Goal: Task Accomplishment & Management: Complete application form

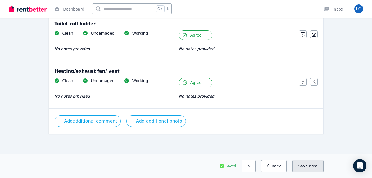
click at [305, 164] on button "Save area" at bounding box center [307, 165] width 31 height 13
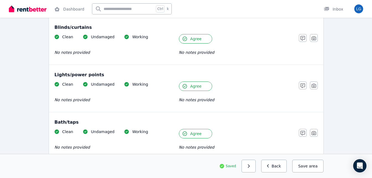
scroll to position [318, 0]
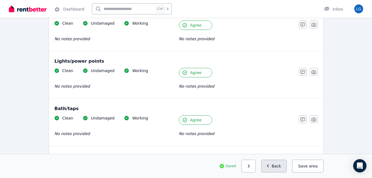
click at [279, 164] on button "Back" at bounding box center [274, 165] width 26 height 13
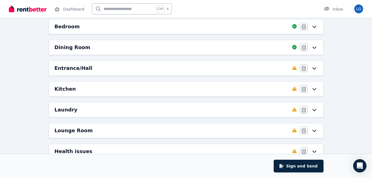
scroll to position [73, 0]
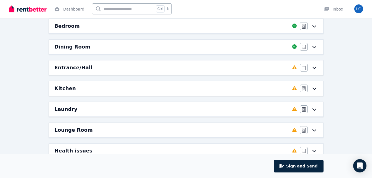
click at [313, 68] on icon at bounding box center [314, 67] width 7 height 4
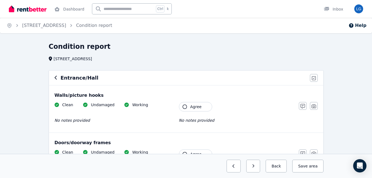
click at [180, 114] on div "Clean Undamaged Working No notes provided Tenant Agree No notes provided" at bounding box center [174, 115] width 239 height 27
click at [186, 107] on icon "button" at bounding box center [184, 106] width 4 height 4
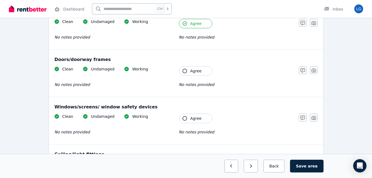
scroll to position [83, 0]
click at [183, 71] on icon "button" at bounding box center [184, 70] width 4 height 4
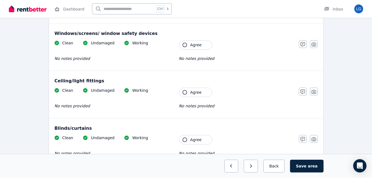
scroll to position [157, 0]
click at [183, 46] on icon "button" at bounding box center [184, 44] width 4 height 4
click at [185, 93] on icon "button" at bounding box center [184, 92] width 4 height 4
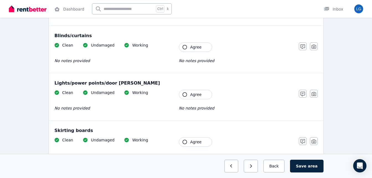
scroll to position [249, 0]
drag, startPoint x: 187, startPoint y: 46, endPoint x: 184, endPoint y: 48, distance: 3.9
click at [184, 48] on button "Agree" at bounding box center [195, 46] width 33 height 9
click at [184, 48] on icon "button" at bounding box center [184, 47] width 4 height 4
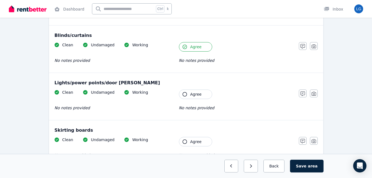
click at [184, 48] on icon "button" at bounding box center [184, 47] width 4 height 4
click at [185, 46] on icon "button" at bounding box center [184, 47] width 4 height 4
click at [184, 94] on icon "button" at bounding box center [184, 94] width 4 height 4
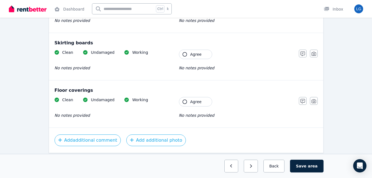
scroll to position [337, 0]
click at [185, 103] on icon "button" at bounding box center [184, 101] width 4 height 4
click at [315, 165] on span "area" at bounding box center [312, 166] width 10 height 6
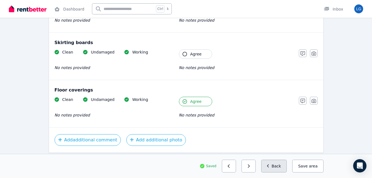
click at [282, 167] on button "Back" at bounding box center [274, 165] width 26 height 13
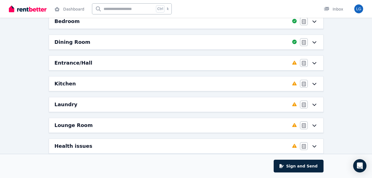
scroll to position [78, 0]
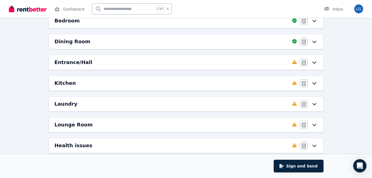
click at [297, 64] on div "Entrance/Hall Completed 87.5%, 1 left Agree/Disagree" at bounding box center [186, 62] width 274 height 14
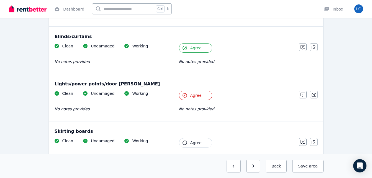
scroll to position [249, 0]
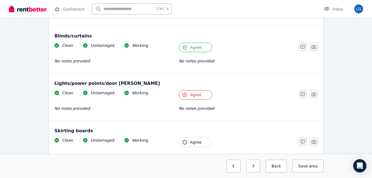
click at [192, 97] on span "Agree" at bounding box center [195, 95] width 11 height 6
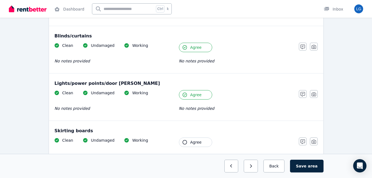
click at [185, 142] on icon "button" at bounding box center [184, 142] width 4 height 4
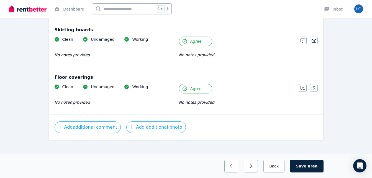
scroll to position [350, 0]
click at [307, 161] on button "Save area" at bounding box center [306, 165] width 33 height 13
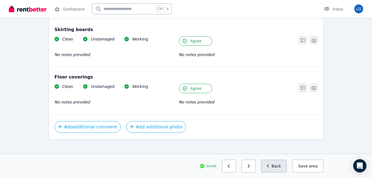
click at [278, 168] on button "Back" at bounding box center [274, 165] width 26 height 13
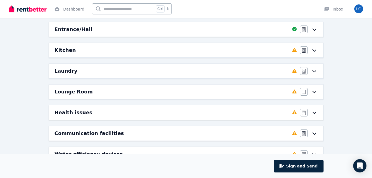
scroll to position [111, 0]
click at [315, 54] on div "Kitchen Completed 0%, 14 left Agree/Disagree" at bounding box center [186, 50] width 274 height 14
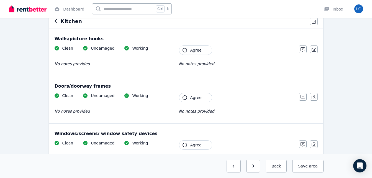
scroll to position [56, 0]
click at [185, 52] on icon "button" at bounding box center [184, 50] width 4 height 4
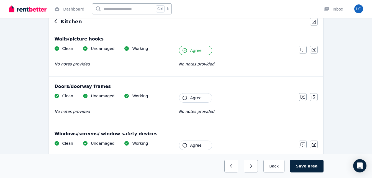
click at [184, 99] on icon "button" at bounding box center [184, 97] width 4 height 4
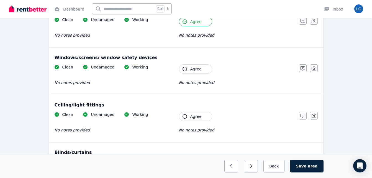
scroll to position [134, 0]
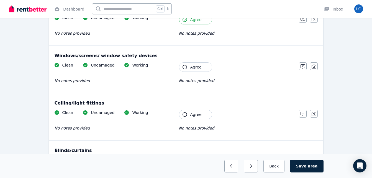
click at [184, 67] on icon "button" at bounding box center [184, 67] width 4 height 4
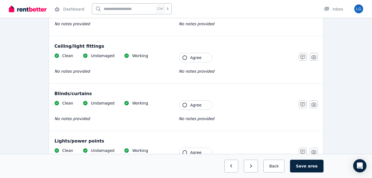
scroll to position [192, 0]
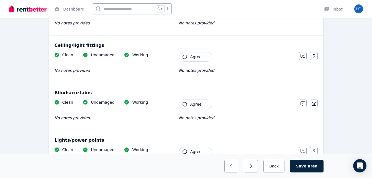
click at [184, 59] on icon "button" at bounding box center [184, 57] width 4 height 4
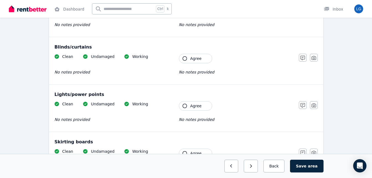
scroll to position [239, 0]
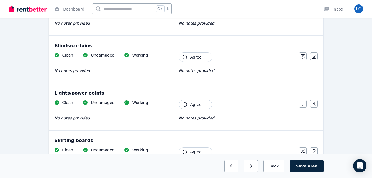
click at [184, 59] on icon "button" at bounding box center [184, 57] width 4 height 4
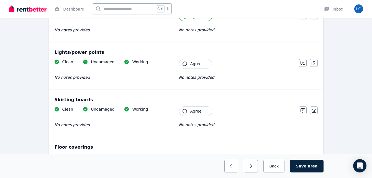
scroll to position [280, 0]
click at [185, 64] on icon "button" at bounding box center [184, 63] width 4 height 4
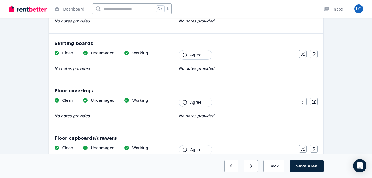
scroll to position [336, 0]
click at [185, 57] on button "Agree" at bounding box center [195, 54] width 33 height 9
click at [185, 100] on icon "button" at bounding box center [184, 102] width 4 height 4
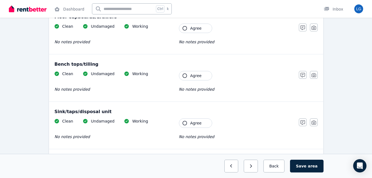
scroll to position [457, 0]
click at [185, 26] on icon "button" at bounding box center [184, 28] width 4 height 4
click at [184, 76] on icon "button" at bounding box center [184, 75] width 4 height 4
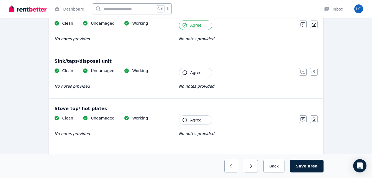
scroll to position [508, 0]
drag, startPoint x: 184, startPoint y: 76, endPoint x: 166, endPoint y: 74, distance: 18.1
click at [166, 74] on div "Clean Undamaged Working No notes provided Tenant Agree No notes provided" at bounding box center [174, 81] width 239 height 27
click at [187, 71] on button "Agree" at bounding box center [195, 72] width 33 height 9
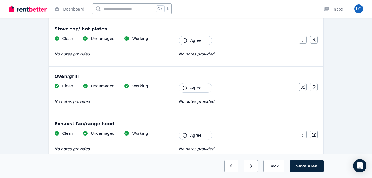
scroll to position [588, 0]
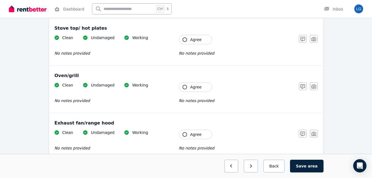
click at [187, 37] on button "Agree" at bounding box center [195, 39] width 33 height 9
click at [183, 87] on icon "button" at bounding box center [184, 87] width 4 height 4
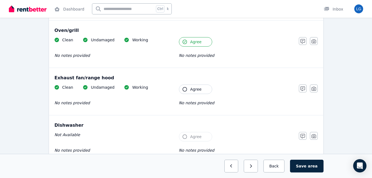
scroll to position [633, 0]
click at [185, 88] on icon "button" at bounding box center [184, 89] width 4 height 4
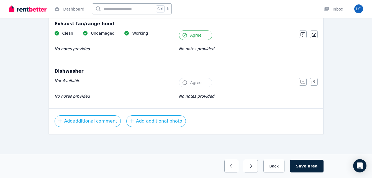
click at [187, 84] on button "Agree" at bounding box center [195, 82] width 33 height 9
click at [304, 166] on button "Save area" at bounding box center [306, 165] width 33 height 13
click at [304, 166] on button "Save area" at bounding box center [307, 165] width 31 height 13
click at [303, 163] on button "Save area" at bounding box center [307, 165] width 31 height 13
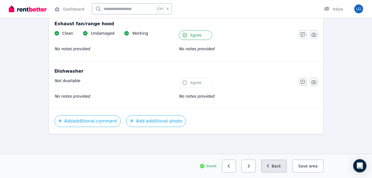
click at [278, 168] on button "Back" at bounding box center [274, 165] width 26 height 13
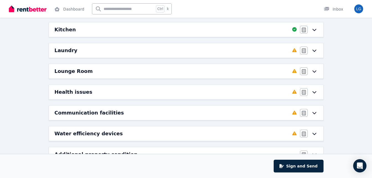
scroll to position [132, 0]
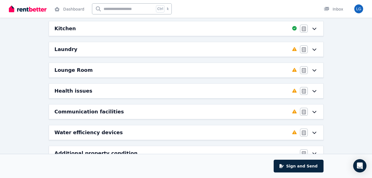
click at [314, 47] on icon at bounding box center [314, 49] width 7 height 4
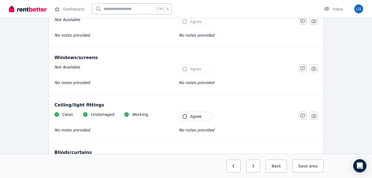
scroll to position [0, 0]
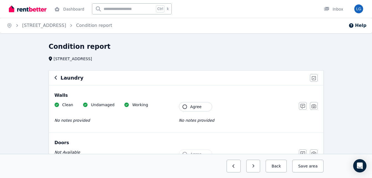
click at [186, 106] on icon "button" at bounding box center [184, 106] width 4 height 4
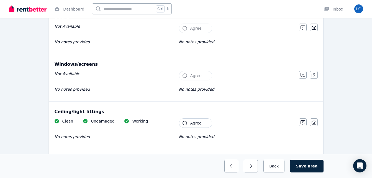
scroll to position [125, 0]
click at [188, 26] on button "Agree" at bounding box center [195, 28] width 33 height 9
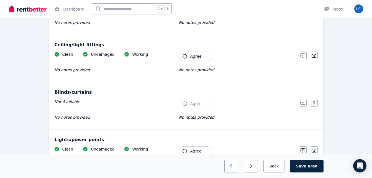
scroll to position [193, 0]
click at [187, 55] on button "Agree" at bounding box center [195, 55] width 33 height 9
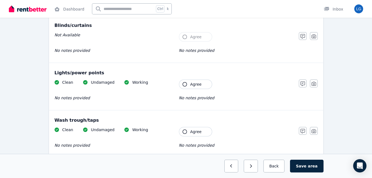
scroll to position [260, 0]
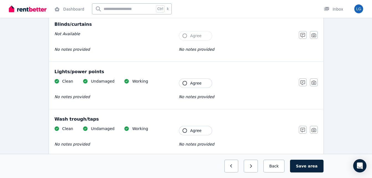
click at [185, 84] on icon "button" at bounding box center [184, 83] width 4 height 4
click at [184, 128] on icon "button" at bounding box center [184, 130] width 4 height 4
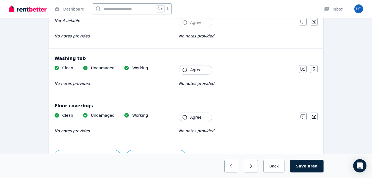
scroll to position [450, 0]
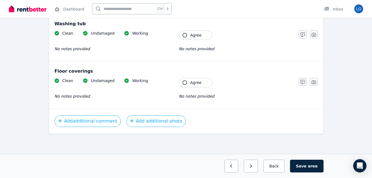
click at [184, 84] on icon "button" at bounding box center [184, 82] width 4 height 4
click at [184, 34] on icon "button" at bounding box center [184, 35] width 4 height 4
click at [306, 164] on button "Save area" at bounding box center [306, 165] width 33 height 13
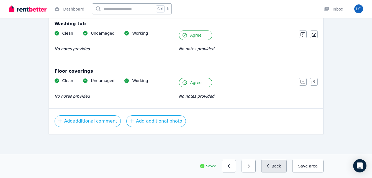
click at [281, 166] on button "Back" at bounding box center [274, 165] width 26 height 13
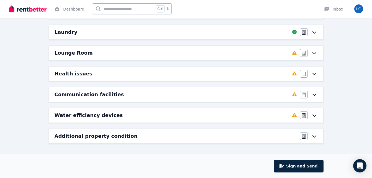
scroll to position [149, 0]
click at [310, 51] on div "Agree/Disagree" at bounding box center [309, 53] width 18 height 8
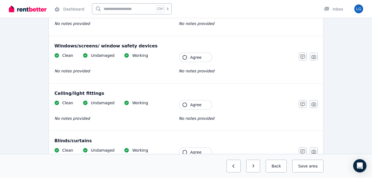
scroll to position [0, 0]
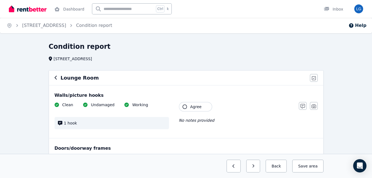
click at [187, 106] on button "Agree" at bounding box center [195, 106] width 33 height 9
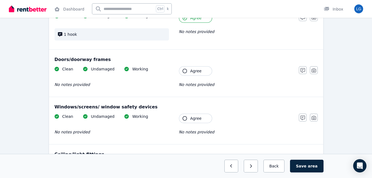
scroll to position [90, 0]
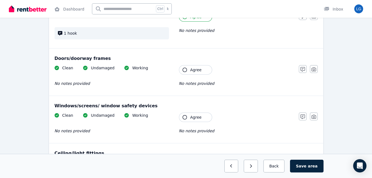
click at [185, 73] on button "Agree" at bounding box center [195, 69] width 33 height 9
click at [185, 117] on icon "button" at bounding box center [184, 117] width 4 height 4
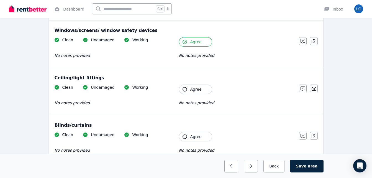
click at [185, 90] on icon "button" at bounding box center [184, 89] width 4 height 4
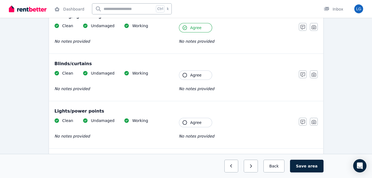
scroll to position [231, 0]
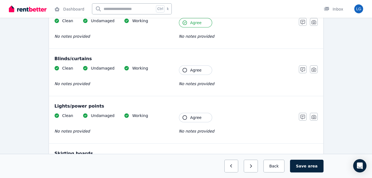
click at [185, 69] on icon "button" at bounding box center [184, 70] width 4 height 4
click at [187, 117] on button "Agree" at bounding box center [195, 117] width 33 height 9
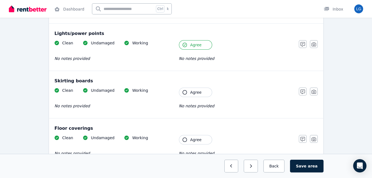
scroll to position [303, 0]
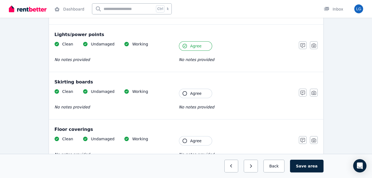
click at [185, 93] on icon "button" at bounding box center [184, 93] width 4 height 4
click at [184, 140] on icon "button" at bounding box center [184, 140] width 4 height 4
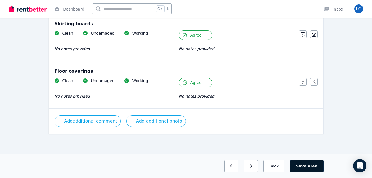
click at [304, 166] on button "Save area" at bounding box center [306, 165] width 33 height 13
click at [315, 160] on button "Save area" at bounding box center [307, 165] width 31 height 13
